Goal: Task Accomplishment & Management: Complete application form

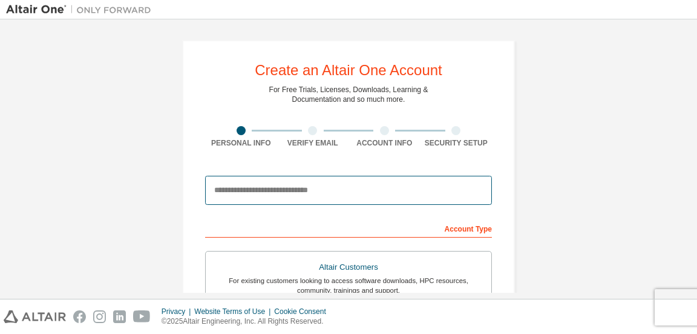
click at [329, 183] on input "email" at bounding box center [348, 190] width 287 height 29
paste input "**********"
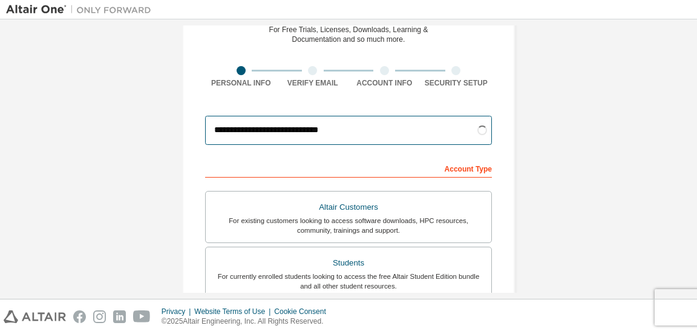
scroll to position [61, 0]
type input "**********"
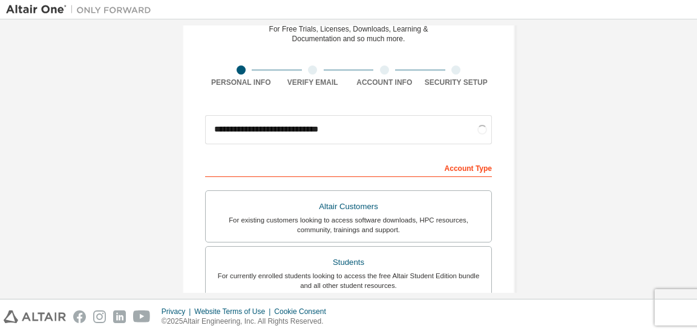
click at [530, 206] on div "**********" at bounding box center [348, 285] width 685 height 641
click at [357, 269] on div "Students" at bounding box center [348, 262] width 271 height 17
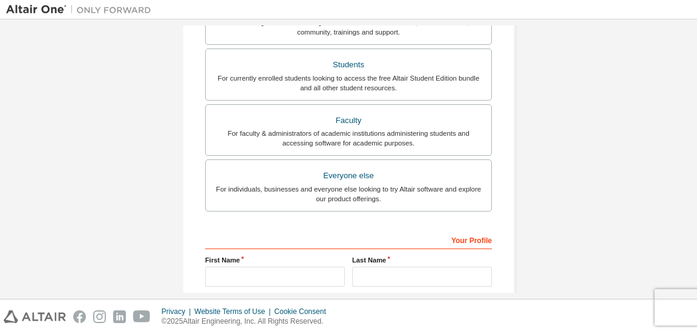
scroll to position [296, 0]
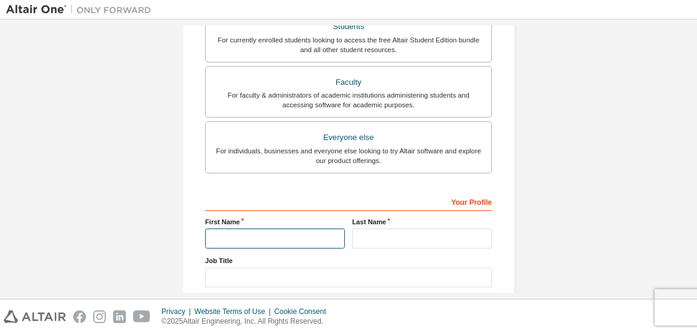
click at [290, 229] on input "text" at bounding box center [275, 238] width 140 height 20
type input "**********"
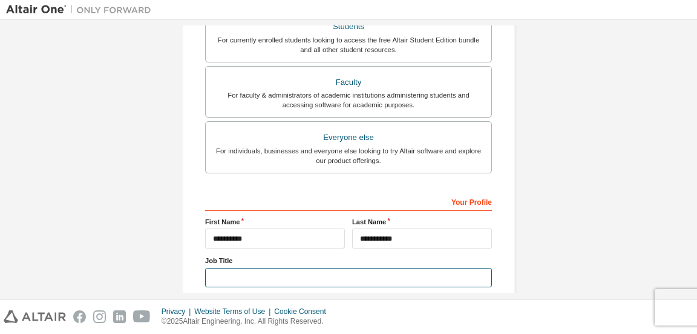
click at [292, 277] on input "text" at bounding box center [348, 278] width 287 height 20
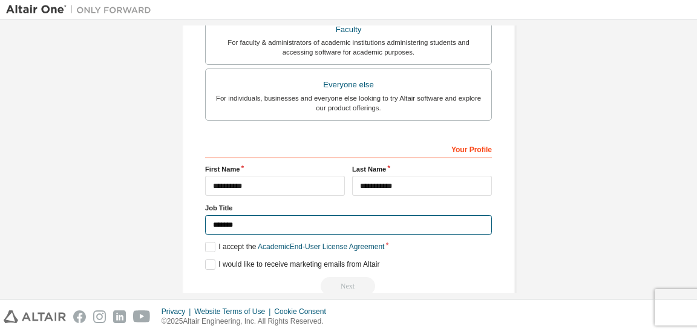
scroll to position [374, 0]
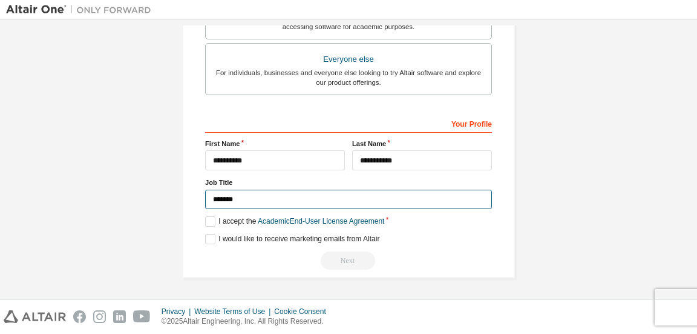
type input "*******"
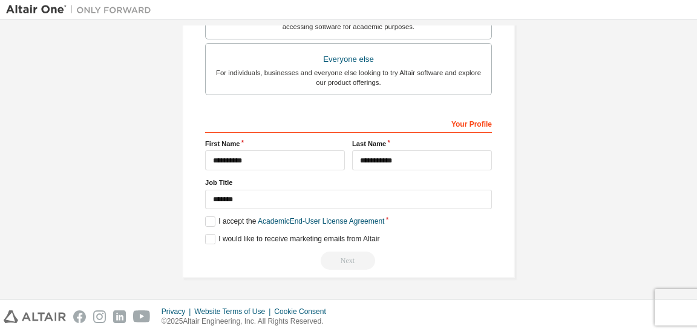
click at [229, 214] on div "**********" at bounding box center [348, 191] width 287 height 157
click at [229, 222] on label "I accept the Academic End-User License Agreement" at bounding box center [294, 221] width 179 height 10
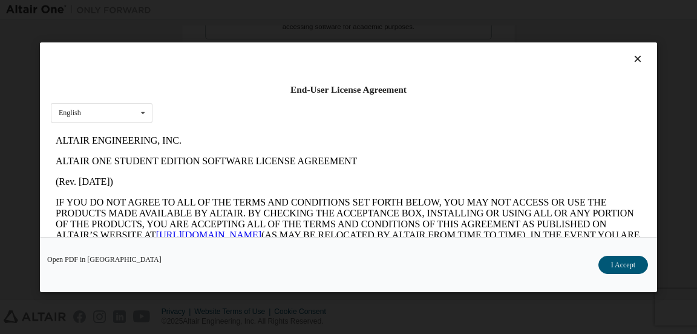
scroll to position [0, 0]
click at [632, 60] on icon at bounding box center [638, 58] width 13 height 11
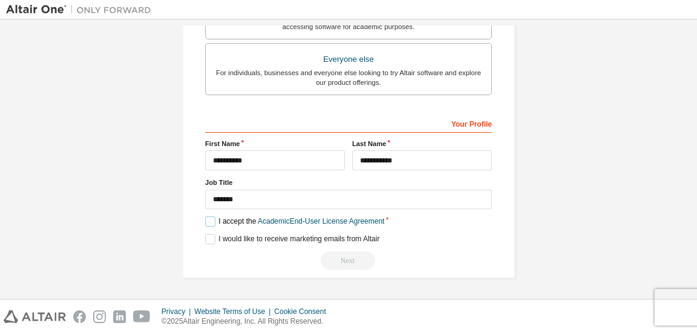
click at [205, 217] on label "I accept the Academic End-User License Agreement" at bounding box center [294, 221] width 179 height 10
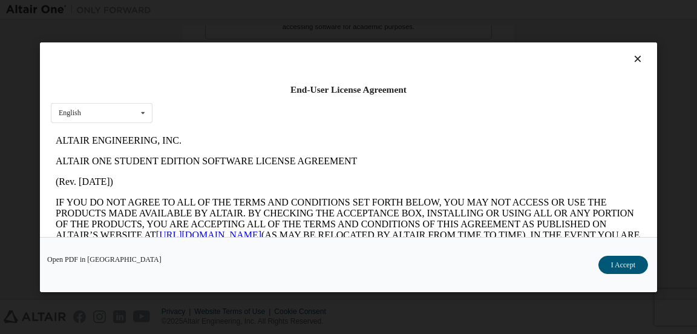
drag, startPoint x: 566, startPoint y: 106, endPoint x: 612, endPoint y: 255, distance: 155.8
click at [612, 255] on div "Open PDF in New Tab I Accept" at bounding box center [348, 263] width 617 height 55
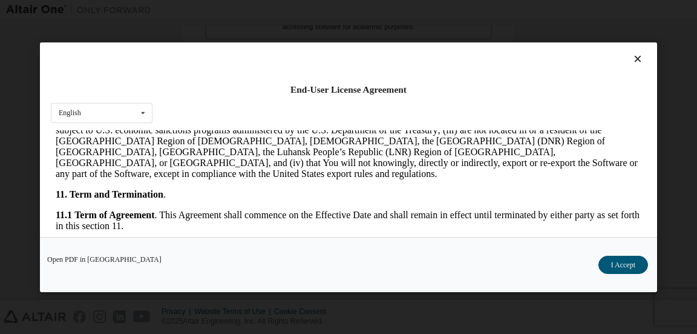
scroll to position [2153, 0]
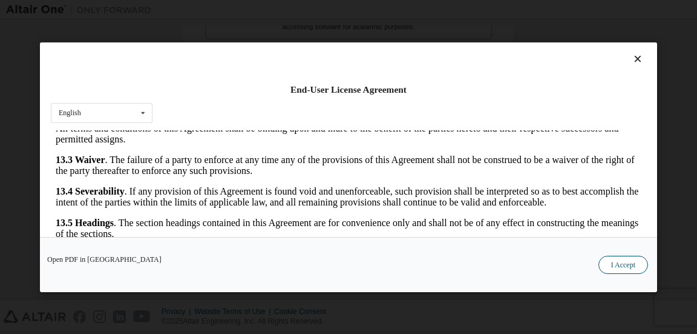
click at [606, 261] on button "I Accept" at bounding box center [624, 264] width 50 height 18
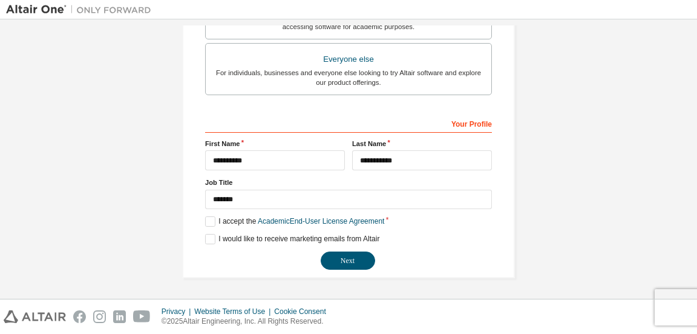
click at [289, 244] on div "**********" at bounding box center [348, 191] width 287 height 157
click at [309, 240] on label "I would like to receive marketing emails from Altair" at bounding box center [292, 239] width 174 height 10
click at [352, 258] on button "Next" at bounding box center [348, 260] width 54 height 18
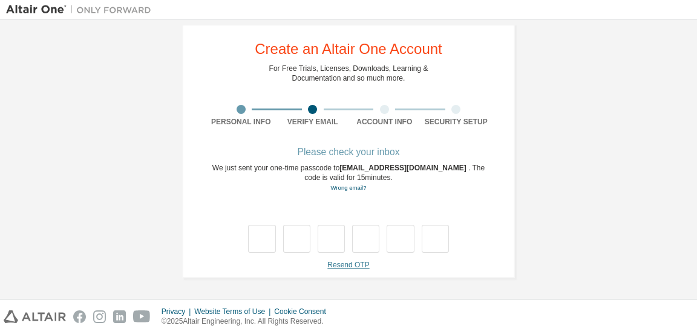
click at [358, 265] on link "Resend OTP" at bounding box center [348, 264] width 42 height 8
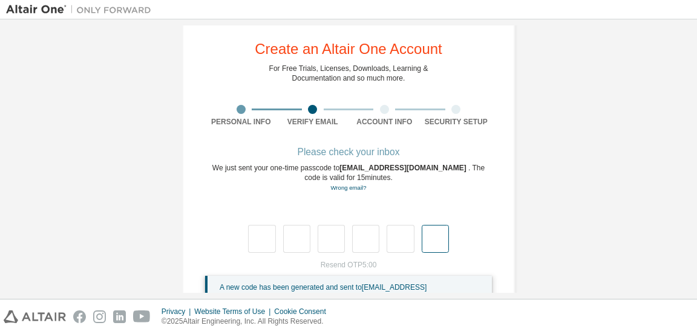
scroll to position [68, 0]
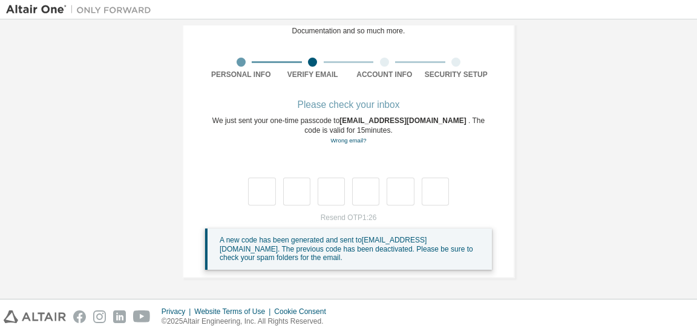
click at [436, 214] on div "Resend OTP 1:26 A new code has been generated and sent to [EMAIL_ADDRESS][DOMAI…" at bounding box center [348, 240] width 287 height 57
drag, startPoint x: 298, startPoint y: 31, endPoint x: 399, endPoint y: 31, distance: 101.7
click at [399, 31] on div "For Free Trials, Licenses, Downloads, Learning & Documentation and so much more." at bounding box center [348, 25] width 159 height 19
drag, startPoint x: 332, startPoint y: 120, endPoint x: 444, endPoint y: 120, distance: 112.0
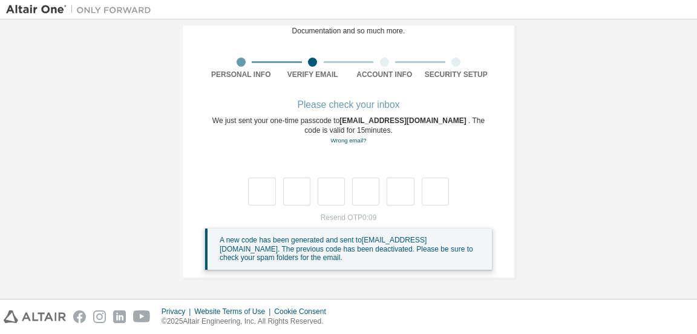
click at [444, 120] on div "We just sent your one-time passcode to [EMAIL_ADDRESS][DOMAIN_NAME] . The code …" at bounding box center [348, 131] width 287 height 30
click at [444, 120] on span "[EMAIL_ADDRESS][DOMAIN_NAME]" at bounding box center [404, 120] width 129 height 8
click at [268, 192] on input "text" at bounding box center [261, 191] width 27 height 28
type input "*"
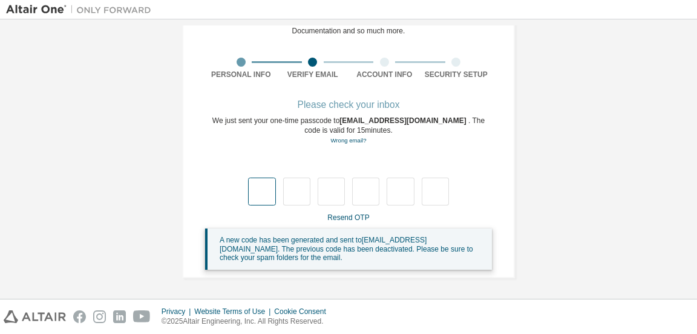
type input "*"
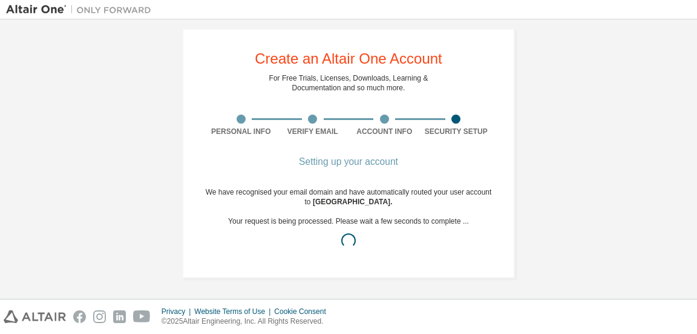
scroll to position [21, 0]
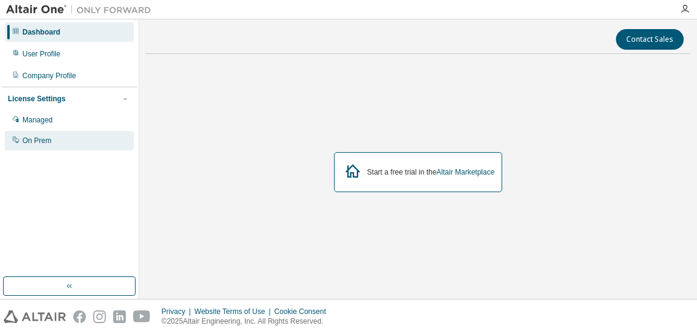
click at [86, 135] on div "On Prem" at bounding box center [69, 140] width 129 height 19
